Goal: Book appointment/travel/reservation

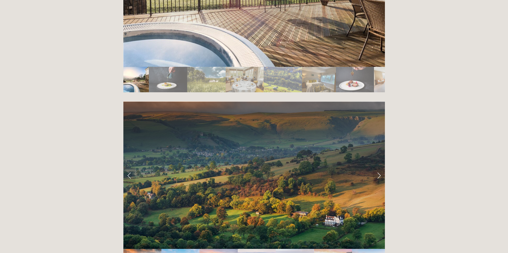
scroll to position [1057, 0]
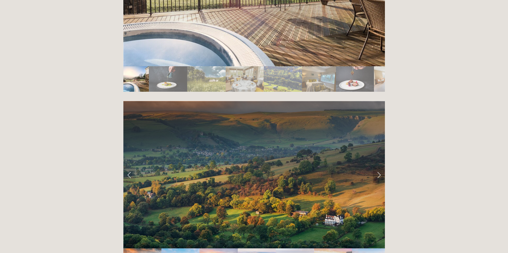
click at [378, 166] on link "Next Slide" at bounding box center [379, 174] width 12 height 16
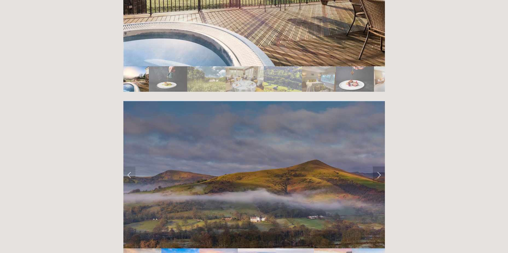
click at [378, 166] on link "Next Slide" at bounding box center [379, 174] width 12 height 16
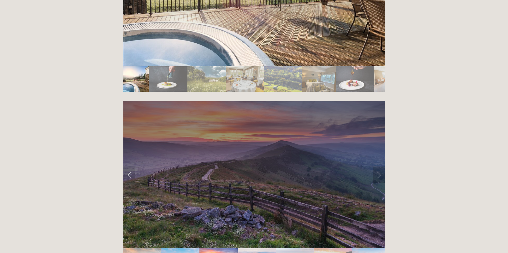
click at [378, 166] on link "Next Slide" at bounding box center [379, 174] width 12 height 16
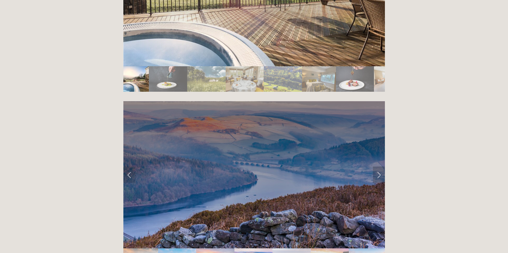
click at [378, 166] on link "Next Slide" at bounding box center [379, 174] width 12 height 16
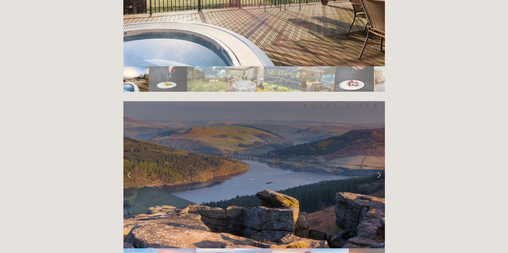
click at [378, 166] on link "Next Slide" at bounding box center [379, 174] width 12 height 16
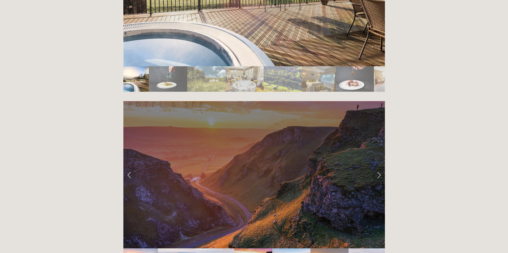
click at [378, 166] on link "Next Slide" at bounding box center [379, 174] width 12 height 16
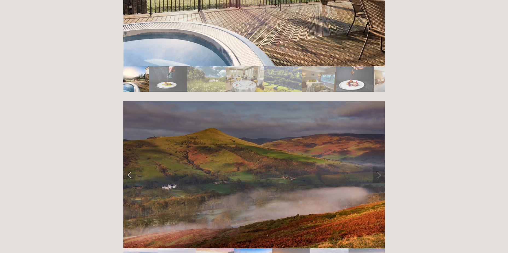
click at [378, 166] on link "Next Slide" at bounding box center [379, 174] width 12 height 16
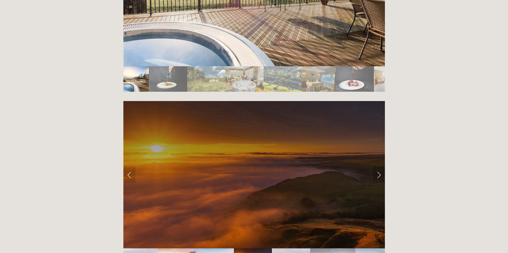
click at [378, 166] on link "Next Slide" at bounding box center [379, 174] width 12 height 16
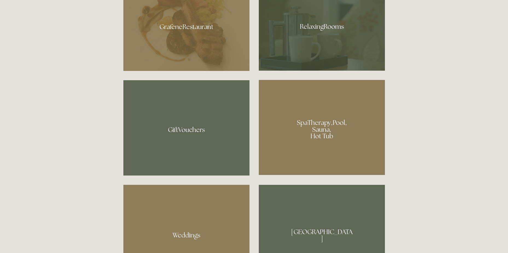
scroll to position [401, 0]
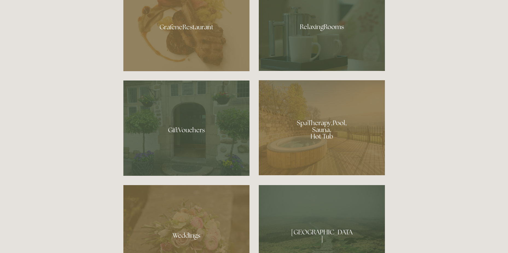
click at [324, 137] on div at bounding box center [322, 127] width 126 height 95
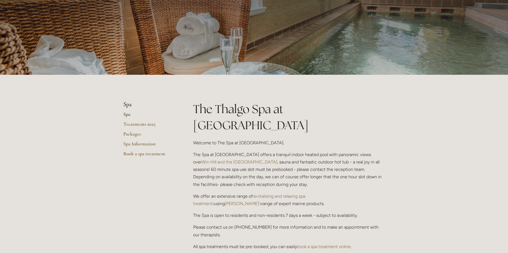
scroll to position [36, 0]
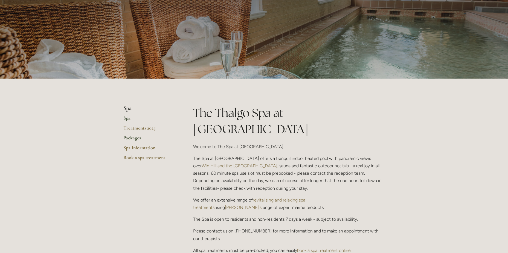
click at [139, 136] on link "Packages" at bounding box center [149, 140] width 52 height 10
